Goal: Check status: Check status

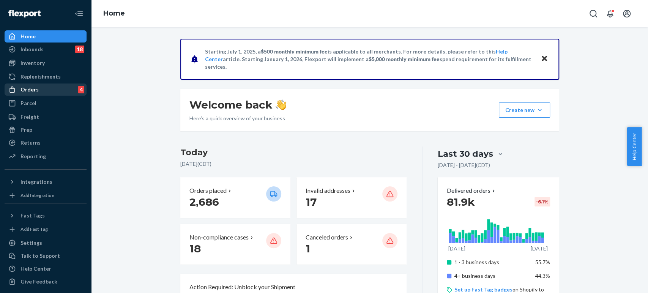
drag, startPoint x: 51, startPoint y: 87, endPoint x: 67, endPoint y: 85, distance: 16.8
click at [51, 87] on div "Orders 4" at bounding box center [45, 89] width 81 height 11
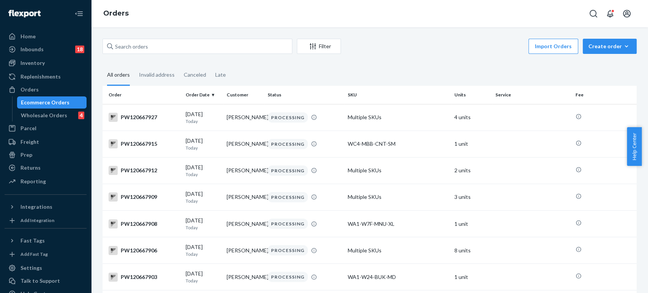
click at [153, 54] on div "Filter Import Orders Create order Ecommerce order Removal order" at bounding box center [370, 47] width 534 height 17
click at [154, 51] on input "text" at bounding box center [198, 46] width 190 height 15
paste input "PW120632787"
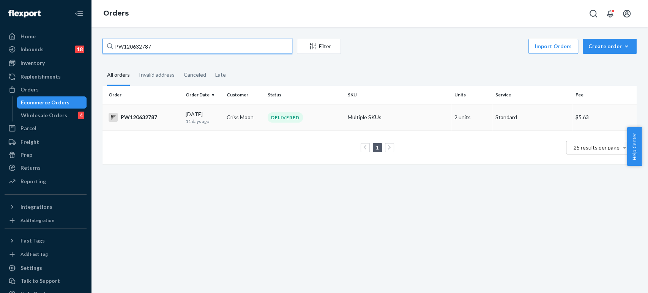
type input "PW120632787"
click at [205, 120] on p "11 days ago" at bounding box center [203, 121] width 35 height 6
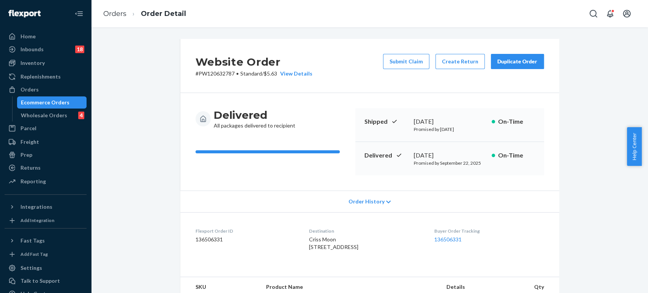
scroll to position [211, 0]
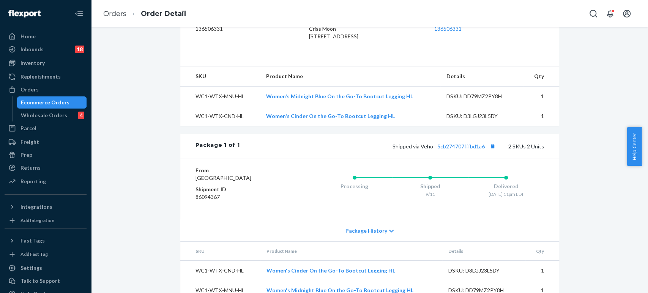
click at [447, 151] on div "Shipped via Veho 5cb274707fffbd1a6 2 SKUs 2 Units" at bounding box center [392, 146] width 304 height 10
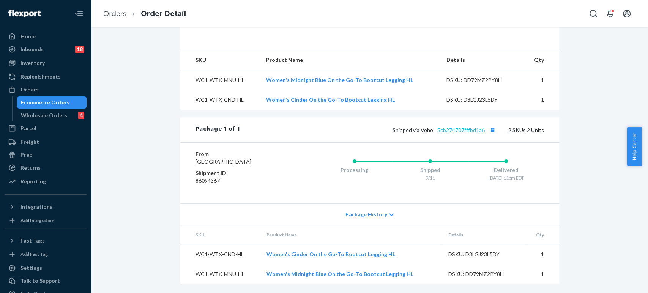
scroll to position [249, 0]
click at [458, 127] on link "5cb274707fffbd1a6" at bounding box center [461, 130] width 47 height 6
click at [114, 14] on link "Orders" at bounding box center [114, 13] width 23 height 8
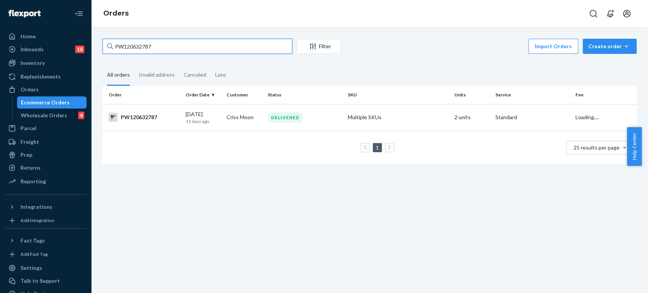
click at [150, 47] on input "PW120632787" at bounding box center [198, 46] width 190 height 15
paste input "18896"
type input "PW120618896"
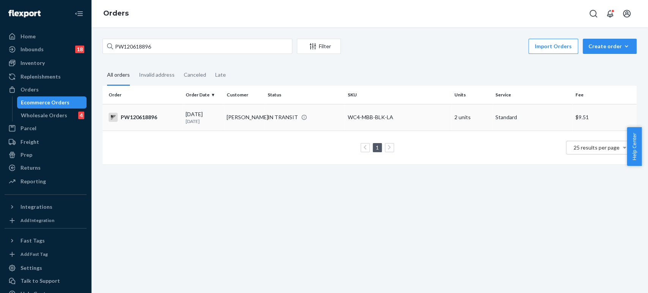
click at [231, 118] on td "[PERSON_NAME]" at bounding box center [244, 117] width 41 height 27
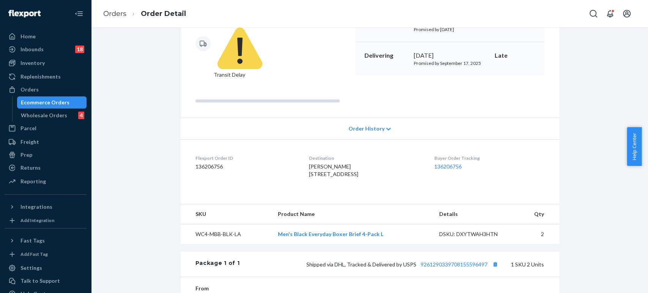
scroll to position [210, 0]
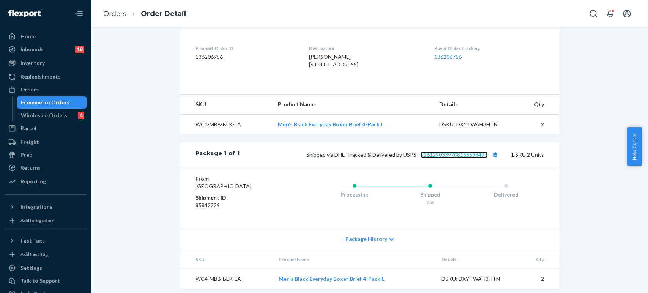
click at [438, 152] on link "9261290339708155596497" at bounding box center [454, 155] width 67 height 6
